Goal: Use online tool/utility: Use online tool/utility

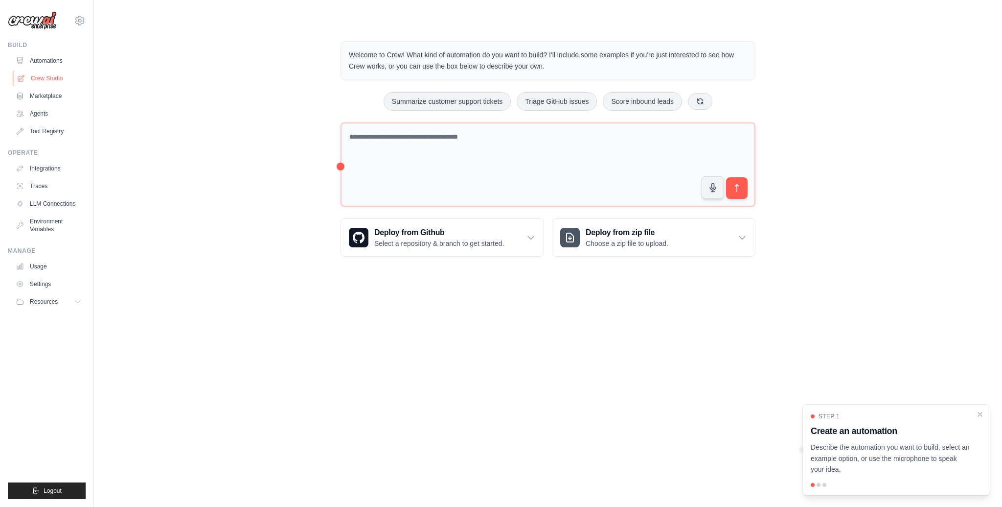
click at [28, 74] on link "Crew Studio" at bounding box center [50, 78] width 74 height 16
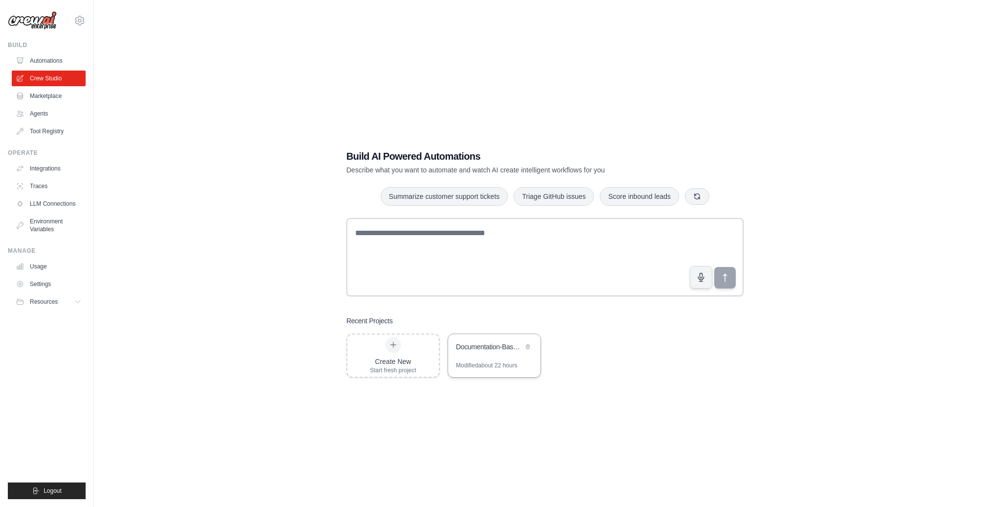
click at [490, 348] on div "Documentation-Based Content Generator" at bounding box center [489, 347] width 67 height 10
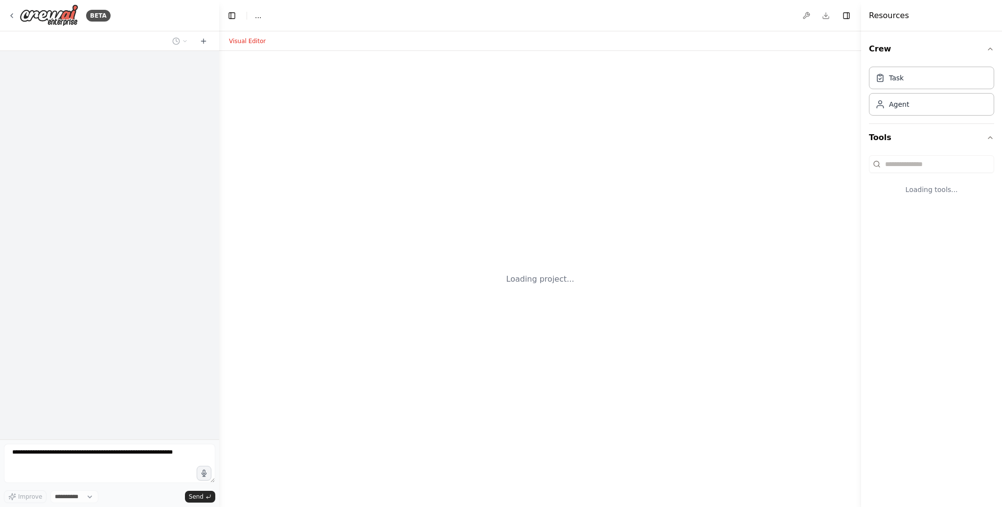
select select "****"
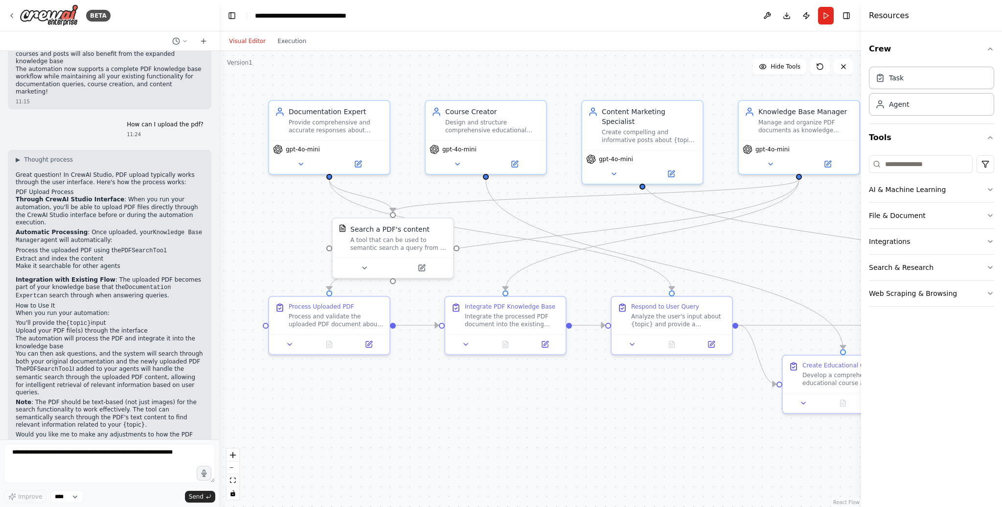
scroll to position [927, 0]
click at [304, 207] on div ".deletable-edge-delete-btn { width: 20px; height: 20px; border: 0px solid #ffff…" at bounding box center [540, 279] width 642 height 456
click at [420, 267] on icon at bounding box center [422, 266] width 6 height 6
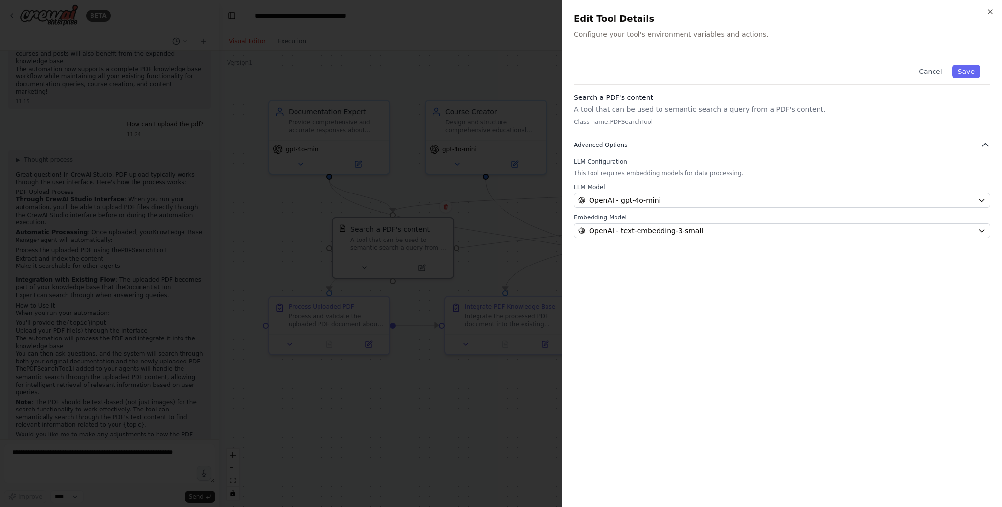
click at [671, 140] on button "Advanced Options" at bounding box center [782, 145] width 416 height 10
click at [143, 127] on div at bounding box center [501, 253] width 1002 height 507
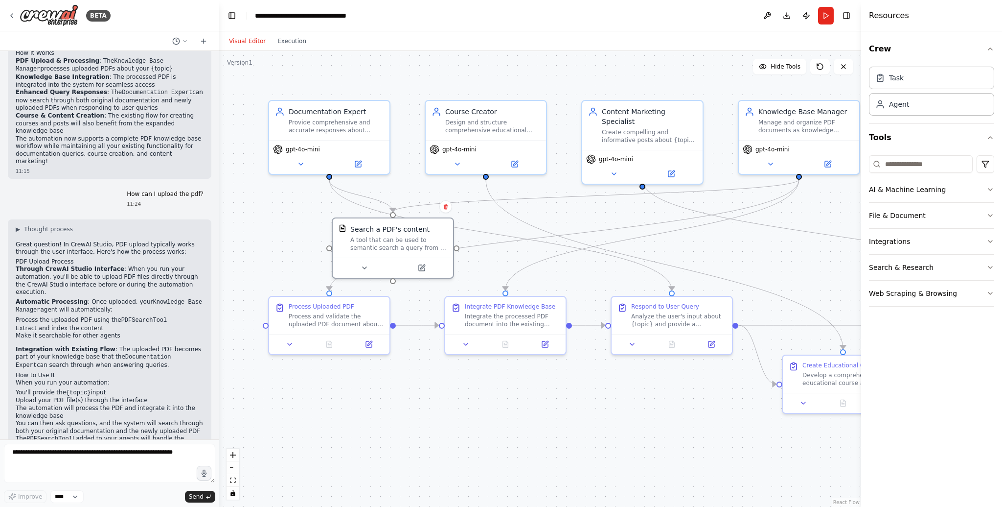
scroll to position [857, 0]
click at [17, 226] on span "▶" at bounding box center [18, 230] width 4 height 8
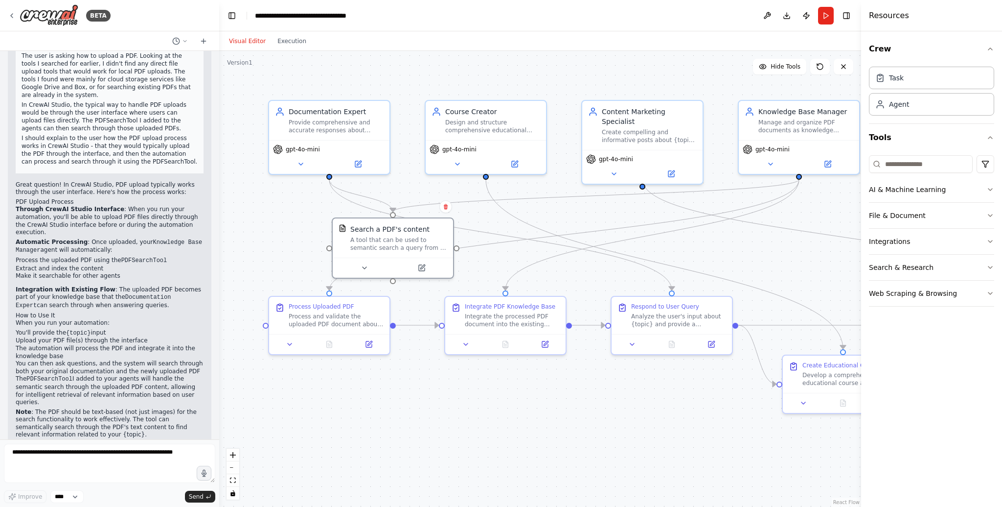
scroll to position [1050, 0]
click at [61, 450] on textarea at bounding box center [109, 462] width 211 height 39
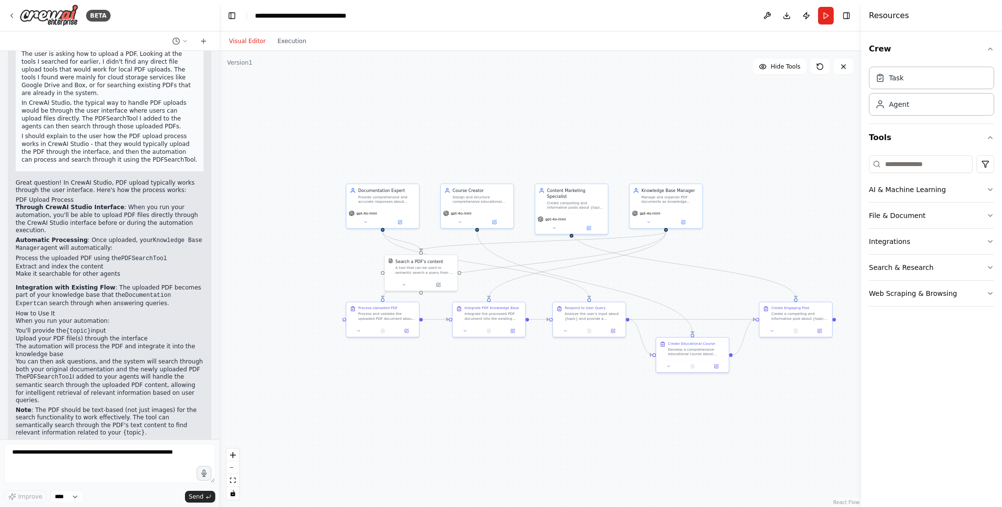
drag, startPoint x: 782, startPoint y: 211, endPoint x: 656, endPoint y: 251, distance: 132.2
click at [656, 251] on div ".deletable-edge-delete-btn { width: 20px; height: 20px; border: 0px solid #ffff…" at bounding box center [540, 279] width 642 height 456
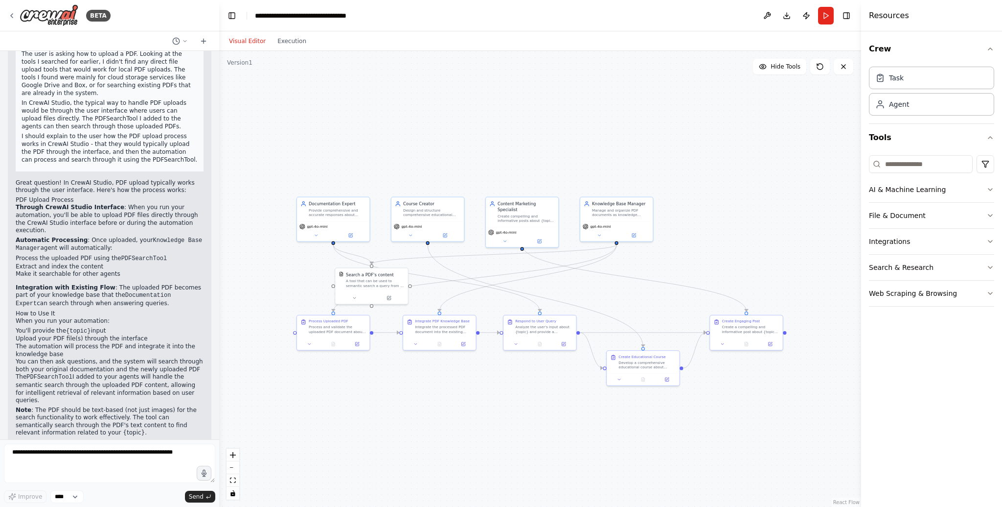
drag, startPoint x: 656, startPoint y: 251, endPoint x: 606, endPoint y: 264, distance: 51.2
click at [606, 264] on div ".deletable-edge-delete-btn { width: 20px; height: 20px; border: 0px solid #ffff…" at bounding box center [540, 279] width 642 height 456
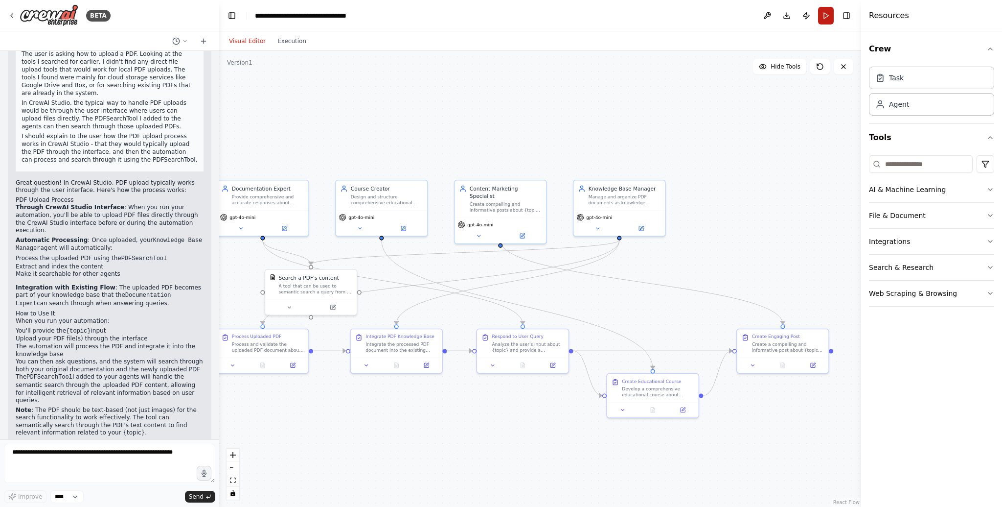
click at [823, 11] on button "Run" at bounding box center [826, 16] width 16 height 18
